Goal: Information Seeking & Learning: Learn about a topic

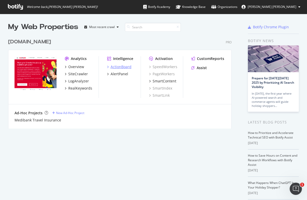
click at [120, 68] on div "ActionBoard" at bounding box center [120, 66] width 21 height 5
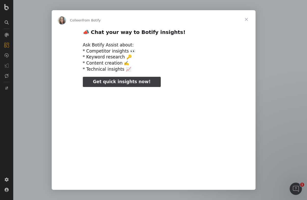
click at [248, 19] on span "Close" at bounding box center [246, 19] width 18 height 18
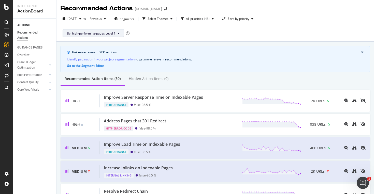
click at [118, 35] on icon at bounding box center [119, 33] width 2 height 3
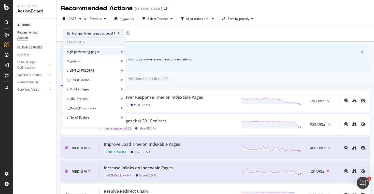
click at [121, 52] on icon at bounding box center [122, 51] width 2 height 3
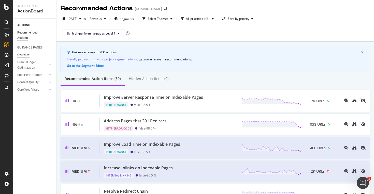
click at [22, 55] on div "Overview" at bounding box center [23, 54] width 12 height 5
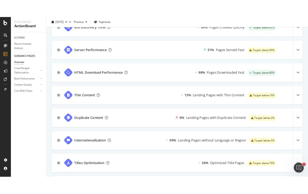
scroll to position [225, 0]
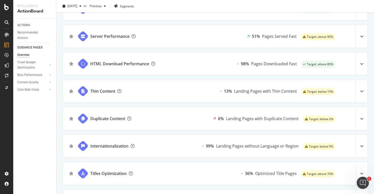
click at [306, 91] on icon at bounding box center [362, 92] width 4 height 4
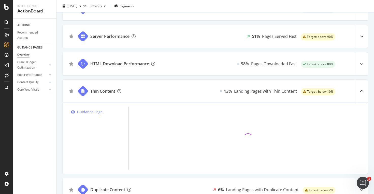
click at [306, 91] on icon at bounding box center [362, 92] width 4 height 4
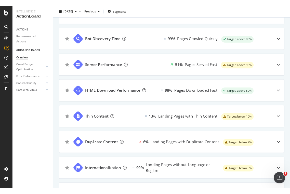
scroll to position [195, 0]
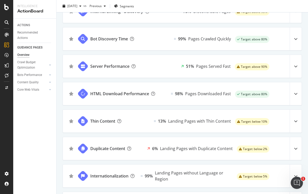
click at [299, 67] on div at bounding box center [296, 66] width 12 height 23
click at [296, 67] on icon at bounding box center [296, 67] width 4 height 4
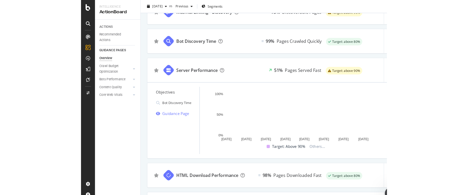
scroll to position [197, 0]
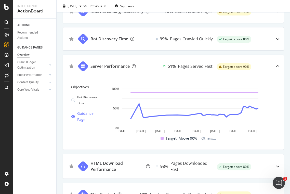
click at [9, 107] on div at bounding box center [7, 100] width 12 height 139
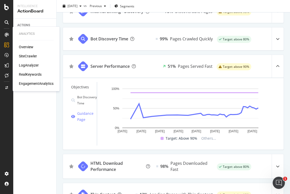
click at [24, 55] on div "SiteCrawler" at bounding box center [28, 56] width 18 height 5
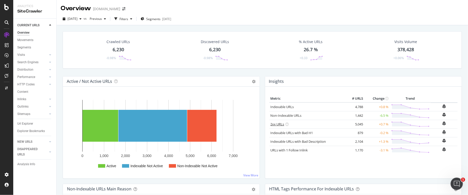
click at [277, 124] on link "2xx URLs" at bounding box center [277, 124] width 14 height 5
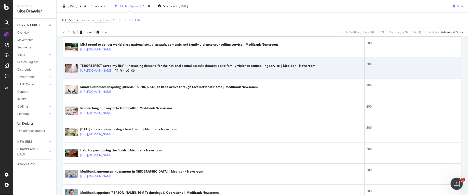
scroll to position [194, 0]
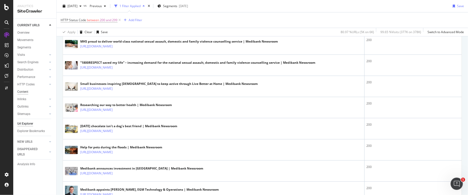
click at [26, 92] on div "Content" at bounding box center [22, 91] width 11 height 5
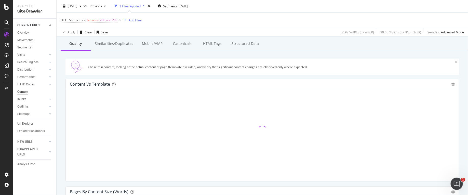
scroll to position [31, 0]
click at [30, 122] on div "Url Explorer" at bounding box center [25, 123] width 16 height 5
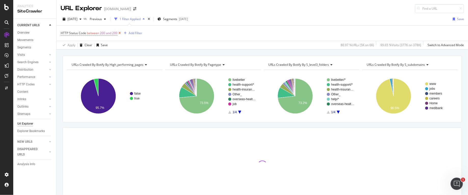
click at [118, 33] on icon at bounding box center [119, 33] width 4 height 5
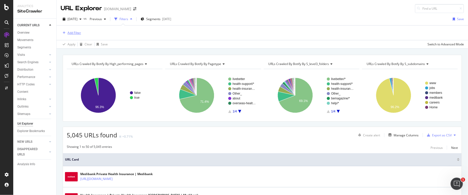
click at [70, 32] on div "Add Filter" at bounding box center [73, 33] width 13 height 4
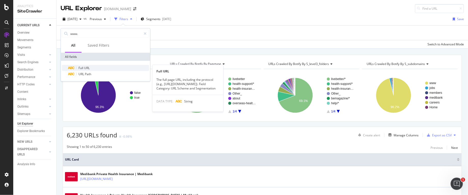
type input "www."
click at [85, 66] on span "URL" at bounding box center [87, 68] width 6 height 4
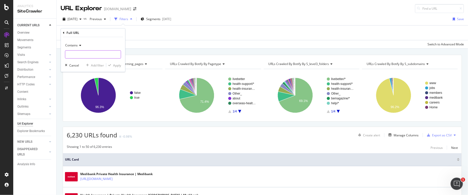
click at [81, 53] on input "text" at bounding box center [92, 54] width 55 height 8
type input "www.medibank.com.au"
click at [119, 64] on div "Apply" at bounding box center [117, 65] width 8 height 4
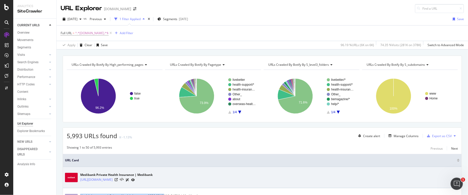
drag, startPoint x: 161, startPoint y: 193, endPoint x: 184, endPoint y: 178, distance: 28.2
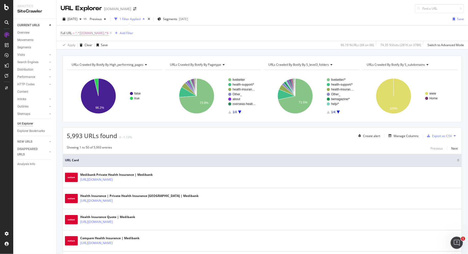
click at [68, 33] on span "Full URL" at bounding box center [66, 33] width 11 height 4
click at [78, 43] on div "Contains" at bounding box center [93, 44] width 56 height 8
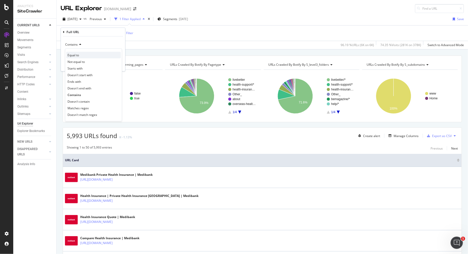
click at [77, 56] on span "Equal to" at bounding box center [72, 55] width 11 height 4
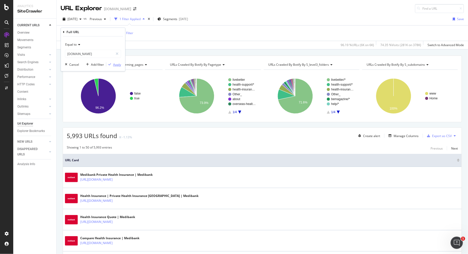
click at [118, 65] on div "Apply" at bounding box center [117, 64] width 8 height 4
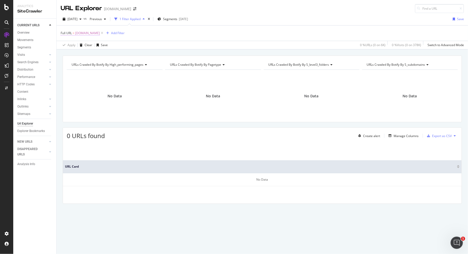
click at [67, 32] on span "Full URL" at bounding box center [66, 33] width 11 height 4
click at [102, 54] on input "www.medibank.com.au" at bounding box center [89, 54] width 48 height 8
type input "www.medibank.com.au/"
click at [119, 64] on div "Apply" at bounding box center [117, 64] width 8 height 4
click at [66, 33] on span "Full URL" at bounding box center [66, 33] width 11 height 4
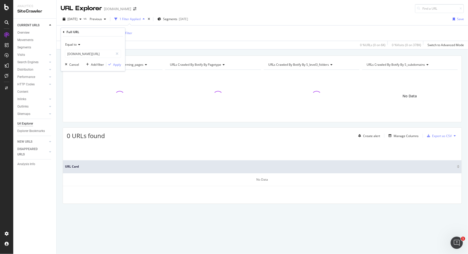
click at [75, 42] on span "Equal to" at bounding box center [70, 44] width 11 height 4
click at [78, 67] on span "Starts with" at bounding box center [74, 68] width 15 height 4
click at [95, 63] on div "Add filter" at bounding box center [97, 64] width 13 height 4
click at [90, 39] on div "Full URL = ^www.medibank.com.au/.*$ Add Filter" at bounding box center [262, 32] width 403 height 15
click at [114, 33] on icon at bounding box center [111, 33] width 4 height 5
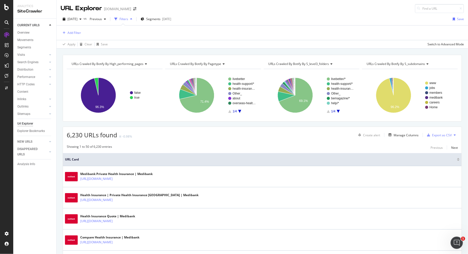
click at [128, 19] on div "Filters" at bounding box center [123, 19] width 9 height 4
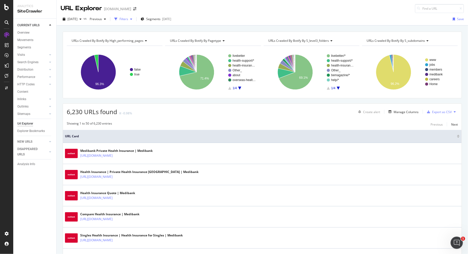
click at [128, 19] on div "Filters" at bounding box center [123, 19] width 9 height 4
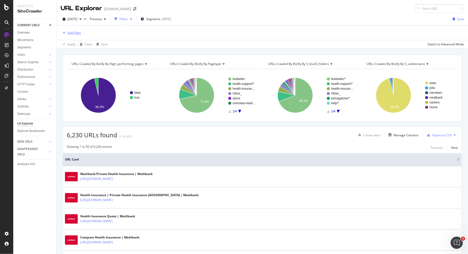
click at [69, 33] on div "Add Filter" at bounding box center [73, 33] width 13 height 4
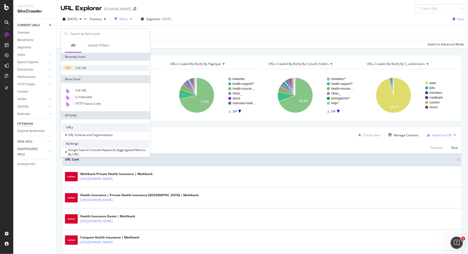
click at [80, 67] on span "Full URL" at bounding box center [80, 68] width 11 height 4
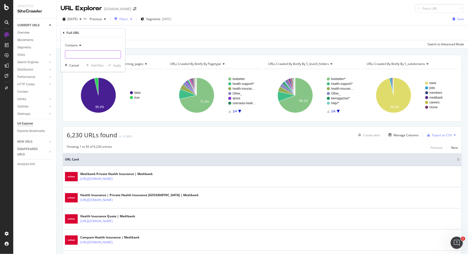
click at [78, 55] on input "text" at bounding box center [92, 54] width 55 height 8
click at [78, 46] on icon at bounding box center [80, 45] width 4 height 3
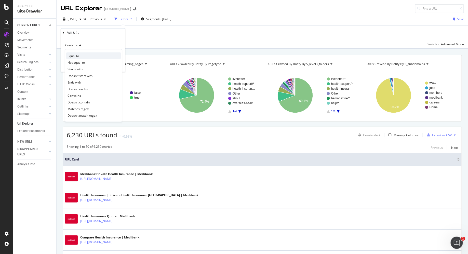
click at [78, 55] on span "Equal to" at bounding box center [72, 55] width 11 height 4
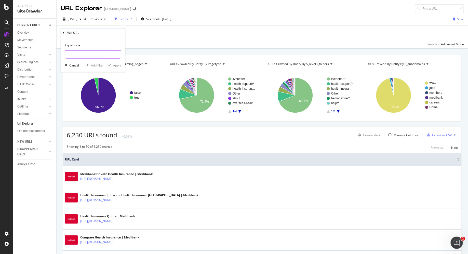
click at [79, 55] on input "text" at bounding box center [92, 54] width 55 height 8
type input "medibank.com.au"
click at [115, 63] on div "Apply" at bounding box center [117, 65] width 8 height 4
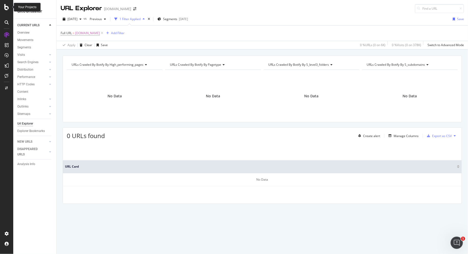
click at [5, 8] on icon at bounding box center [6, 7] width 5 height 6
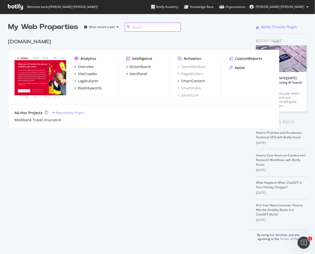
scroll to position [0, 0]
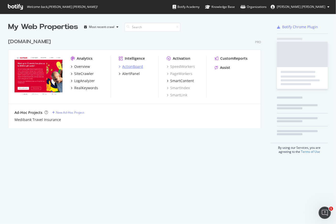
click at [131, 66] on div "ActionBoard" at bounding box center [132, 66] width 21 height 5
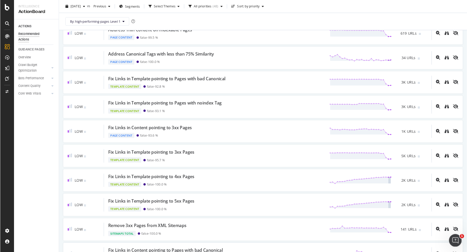
scroll to position [471, 0]
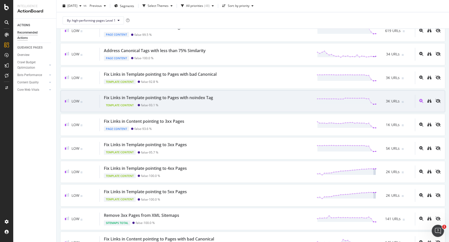
click at [168, 95] on div "Fix Links in Template pointing to Pages with noindex Tag" at bounding box center [158, 98] width 109 height 6
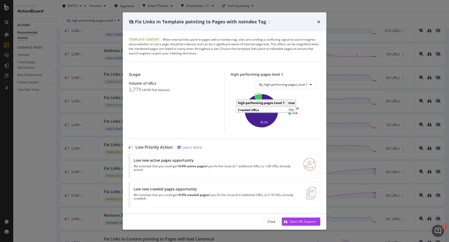
click at [258, 97] on icon "A chart." at bounding box center [257, 102] width 7 height 17
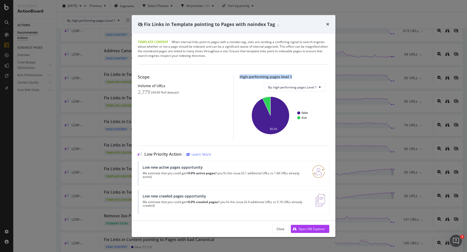
drag, startPoint x: 291, startPoint y: 78, endPoint x: 235, endPoint y: 78, distance: 56.8
click at [235, 78] on div "High-performing-pages level 1 By: high-performing-pages Level 1 false true 93.1…" at bounding box center [281, 107] width 96 height 65
click at [249, 78] on div "High-performing-pages level 1" at bounding box center [284, 77] width 90 height 4
drag, startPoint x: 287, startPoint y: 80, endPoint x: 262, endPoint y: 80, distance: 25.2
click at [263, 80] on div "By: high-performing-pages Level 1 false true 93.1% high-performing-pages Level …" at bounding box center [284, 111] width 90 height 65
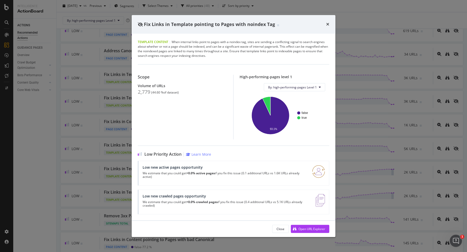
click at [277, 76] on div "High-performing-pages level 1" at bounding box center [284, 77] width 90 height 4
drag, startPoint x: 296, startPoint y: 76, endPoint x: 219, endPoint y: 76, distance: 76.4
click at [219, 76] on div "Scope Volume of URLs 2,779 ( 44.60 % of dataset ) High-performing-pages level 1…" at bounding box center [233, 107] width 191 height 65
click at [199, 78] on div "Scope" at bounding box center [182, 77] width 89 height 5
click at [328, 26] on icon "times" at bounding box center [327, 24] width 3 height 4
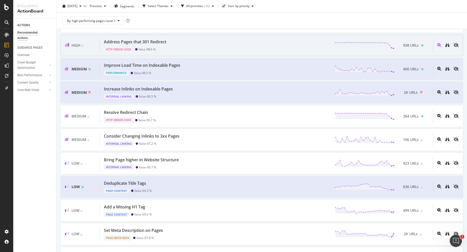
scroll to position [80, 0]
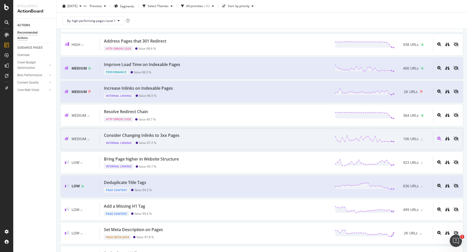
click at [154, 135] on div "Consider Changing Inlinks to 3xx Pages" at bounding box center [142, 135] width 76 height 6
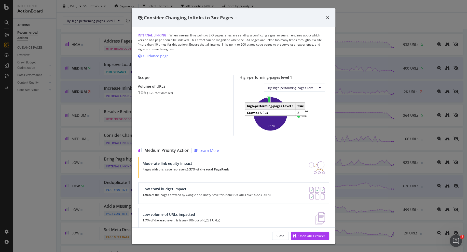
click at [269, 99] on icon "A chart." at bounding box center [268, 105] width 3 height 17
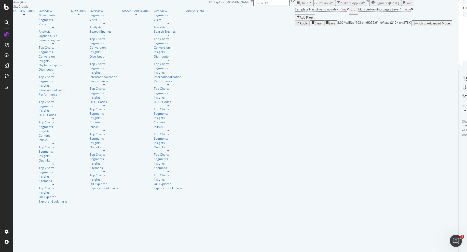
scroll to position [17, 0]
click at [295, 20] on div "More than 10 Inlinks on 3xx Pages = Yes and high-performing-pages Level 1 = tru…" at bounding box center [366, 13] width 142 height 15
drag, startPoint x: 333, startPoint y: 174, endPoint x: 379, endPoint y: 174, distance: 45.6
copy div "https://jobs.medibank.com.au/"
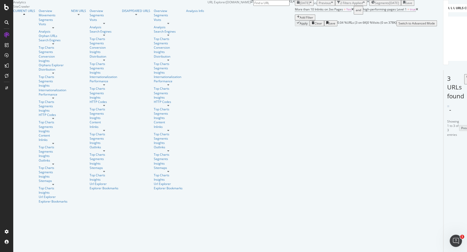
click at [295, 20] on div "More than 10 Inlinks on 3xx Pages = Yes and high-performing-pages Level 1 = tru…" at bounding box center [366, 13] width 142 height 15
click at [6, 35] on icon at bounding box center [6, 34] width 5 height 5
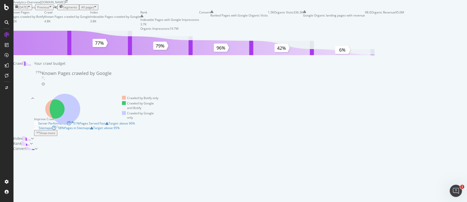
click at [77, 9] on span "Segments" at bounding box center [70, 7] width 14 height 4
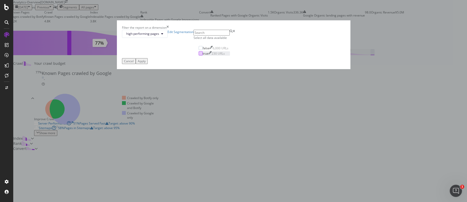
click at [199, 55] on div "modal" at bounding box center [201, 53] width 4 height 4
click at [199, 55] on icon "modal" at bounding box center [200, 53] width 2 height 3
click at [210, 36] on input "modal" at bounding box center [211, 33] width 36 height 6
click at [193, 38] on link "Edit Segmentation" at bounding box center [180, 34] width 26 height 8
click at [169, 30] on icon "times" at bounding box center [167, 27] width 2 height 4
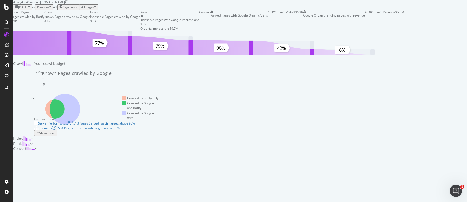
click at [77, 9] on span "Segments" at bounding box center [70, 7] width 14 height 4
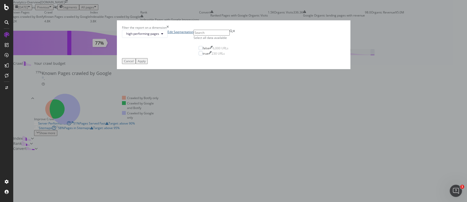
click at [193, 38] on link "Edit Segmentation" at bounding box center [180, 34] width 26 height 8
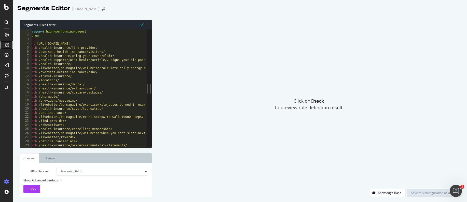
click at [7, 45] on icon at bounding box center [7, 45] width 4 height 4
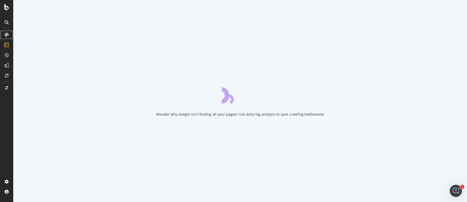
click at [6, 36] on icon at bounding box center [7, 35] width 4 height 4
click at [7, 8] on icon at bounding box center [6, 7] width 5 height 6
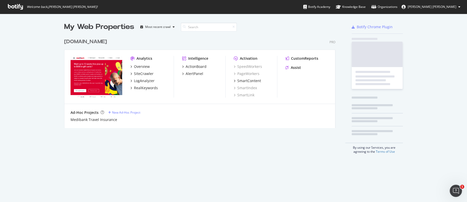
scroll to position [96, 275]
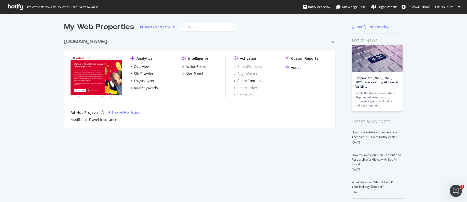
click at [170, 25] on div "Most recent crawl" at bounding box center [157, 26] width 25 height 3
click at [301, 59] on div "CustomReports" at bounding box center [304, 58] width 27 height 5
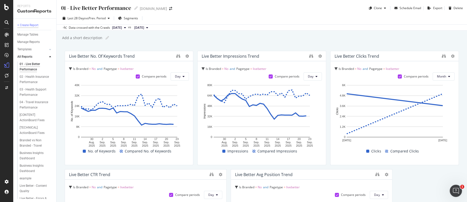
click at [34, 25] on div "+ Create Report" at bounding box center [27, 25] width 21 height 5
